Goal: Information Seeking & Learning: Find specific fact

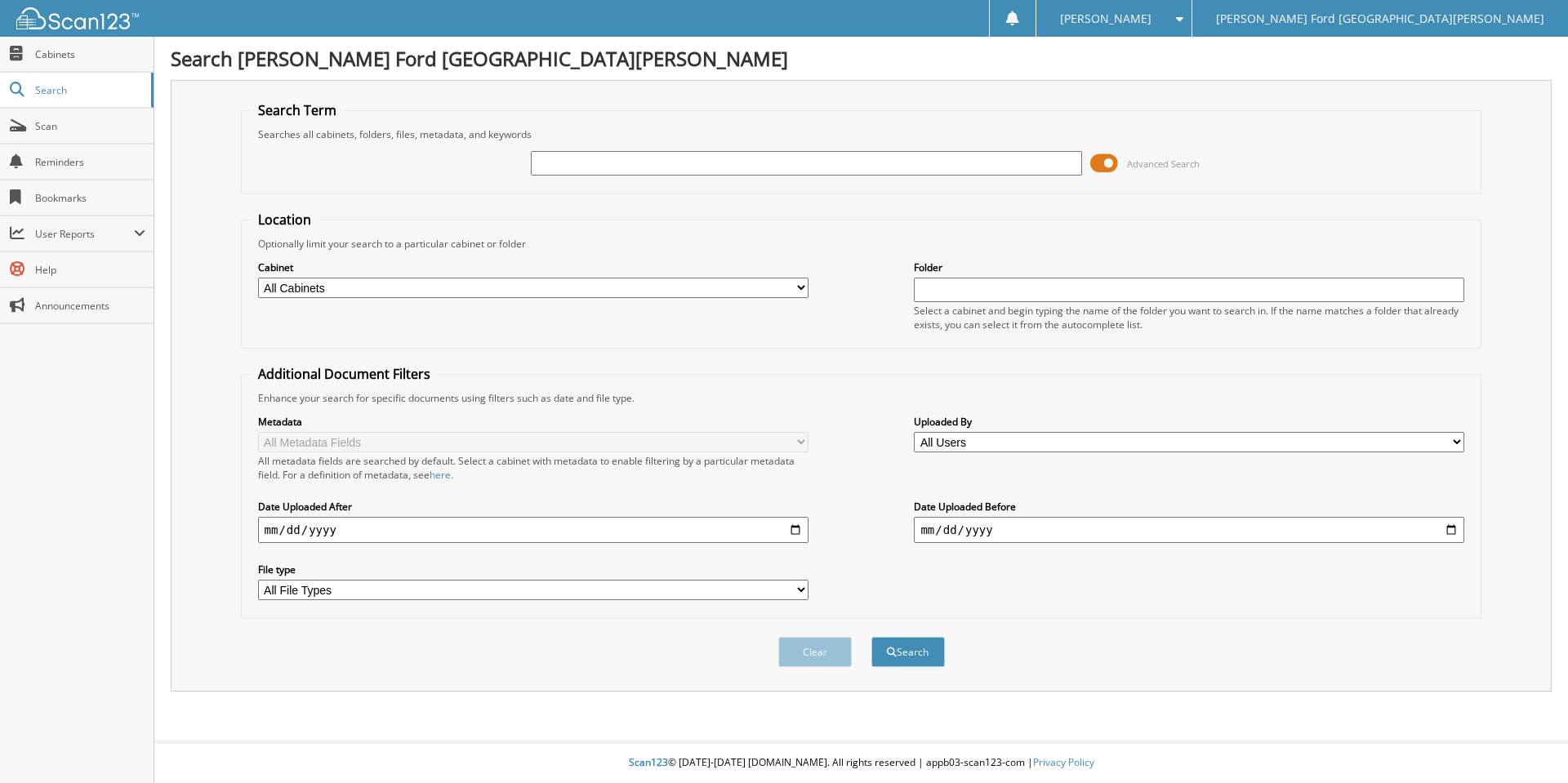
click at [686, 155] on input "text" at bounding box center [805, 163] width 550 height 24
type input "2552768"
click at [872, 637] on button "Search" at bounding box center [908, 651] width 73 height 30
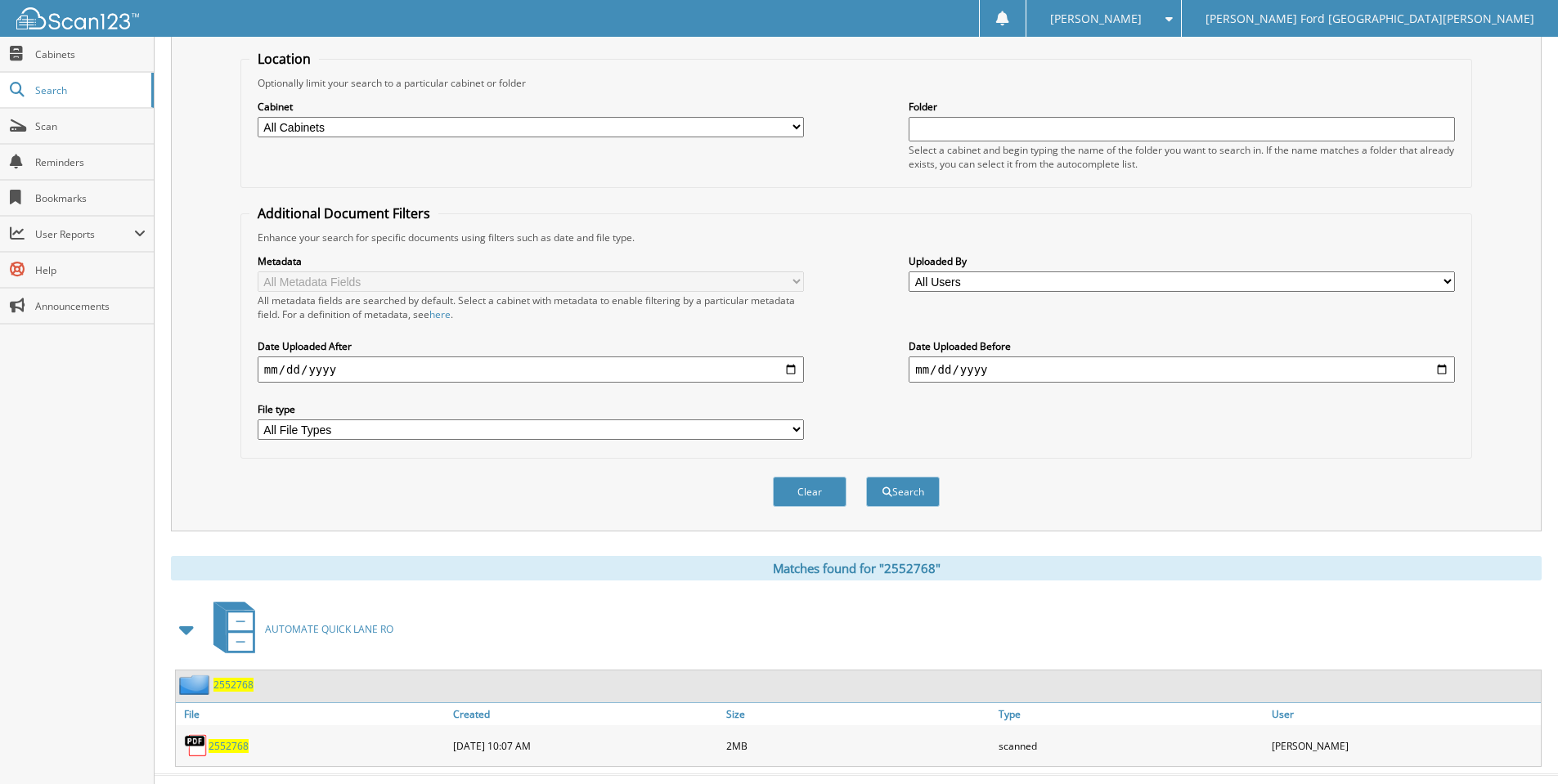
scroll to position [193, 0]
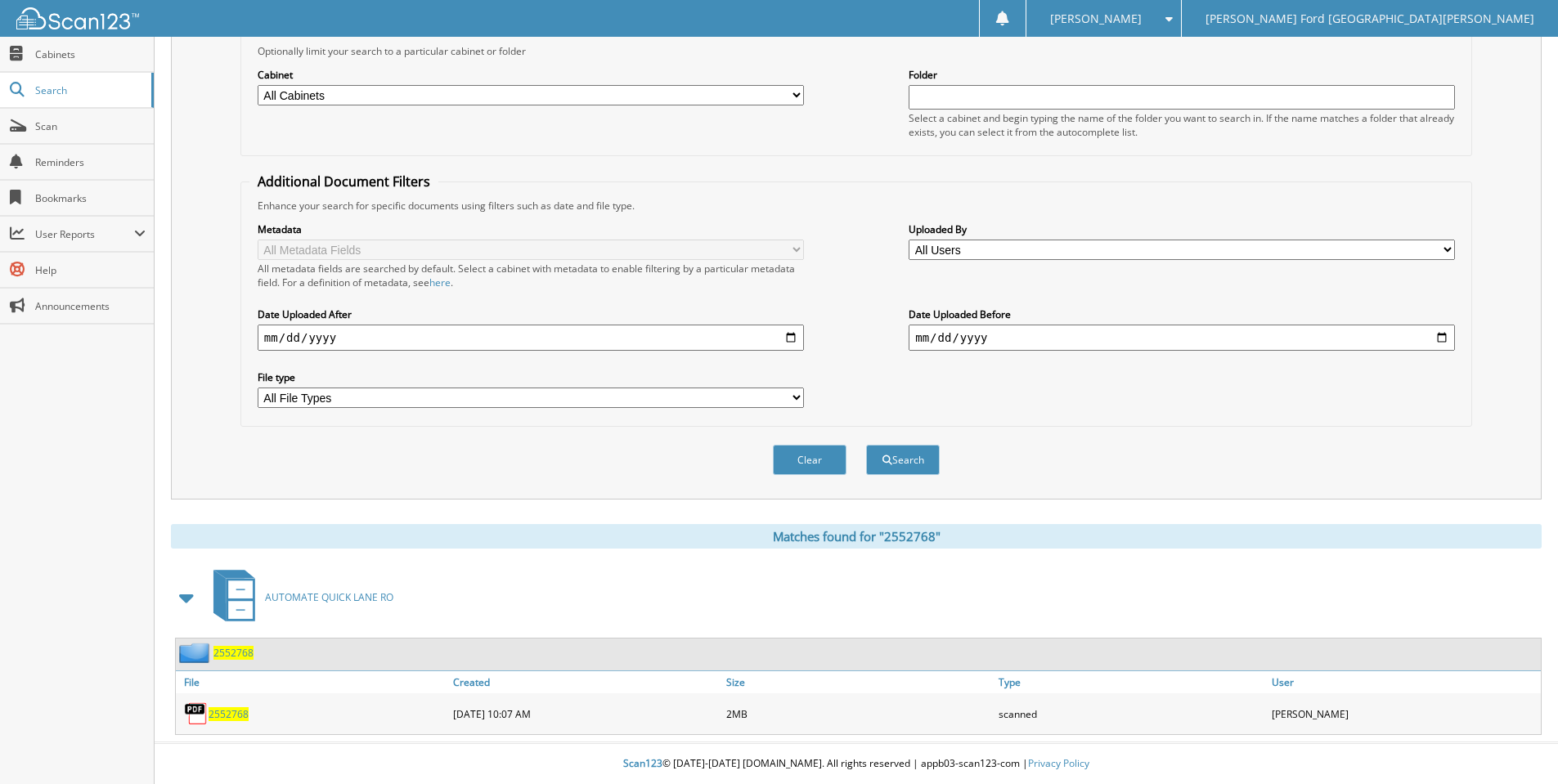
click at [235, 710] on span "2552768" at bounding box center [229, 714] width 40 height 14
